Goal: Book appointment/travel/reservation

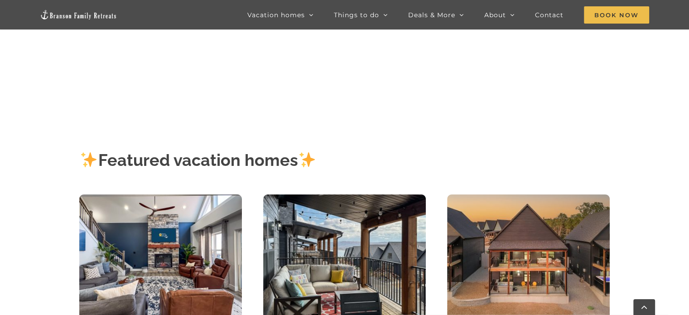
scroll to position [407, 0]
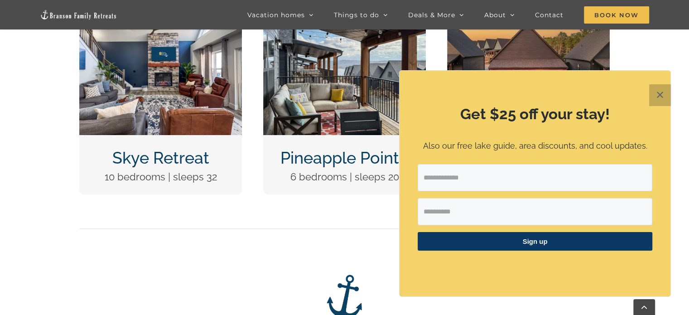
click at [657, 94] on button "✕" at bounding box center [660, 95] width 22 height 22
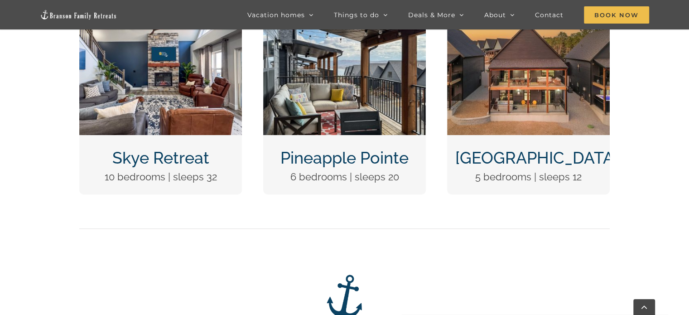
click at [378, 155] on link "Pineapple Pointe" at bounding box center [344, 157] width 128 height 19
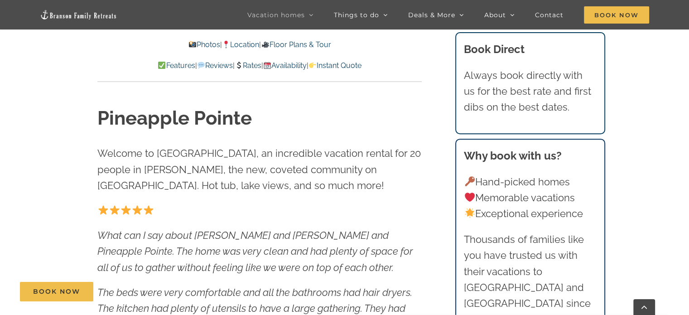
scroll to position [226, 0]
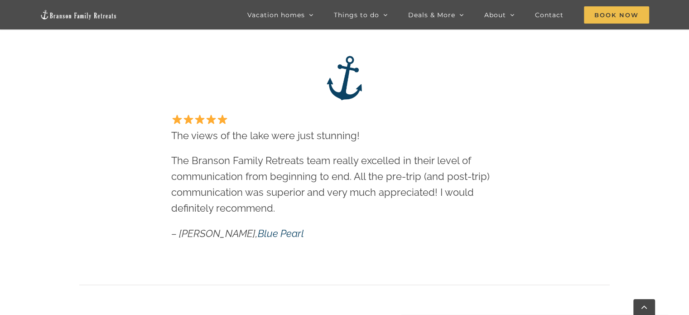
scroll to position [543, 0]
